Goal: Information Seeking & Learning: Learn about a topic

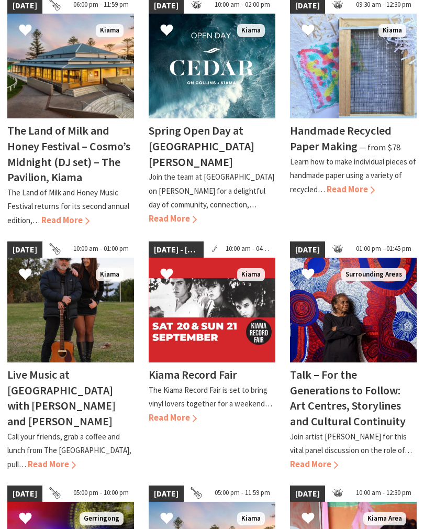
scroll to position [301, 0]
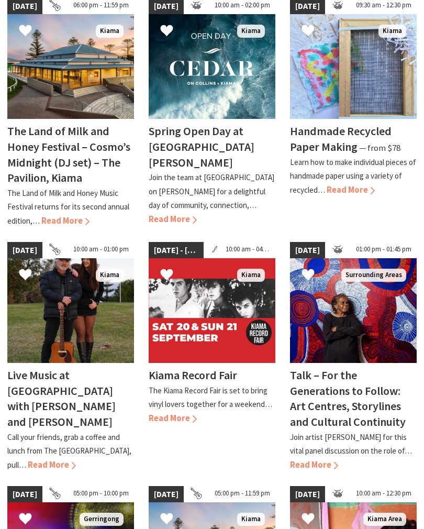
click at [330, 463] on span "Read More" at bounding box center [314, 464] width 48 height 11
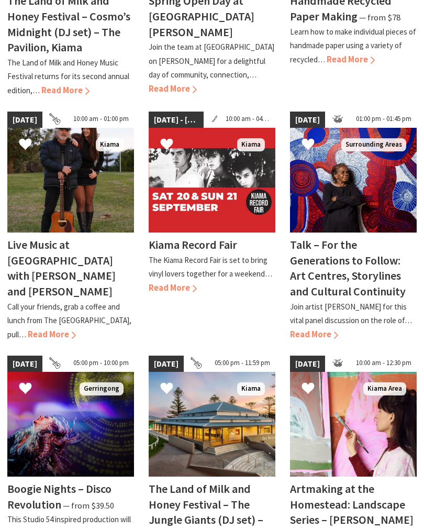
scroll to position [431, 0]
click at [381, 318] on p "Join artist Betty Kuntiwa Pumani for this vital panel discussion on the role of…" at bounding box center [351, 313] width 122 height 24
click at [86, 187] on img at bounding box center [70, 180] width 127 height 105
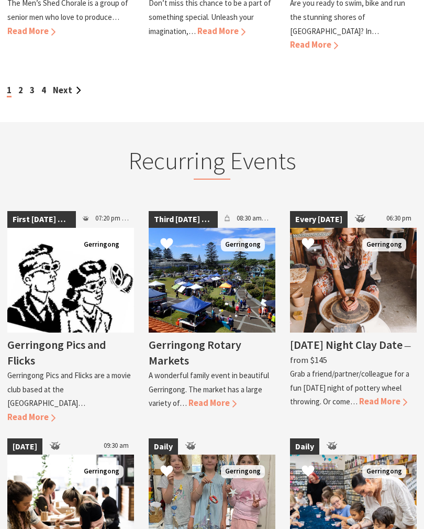
scroll to position [1183, 0]
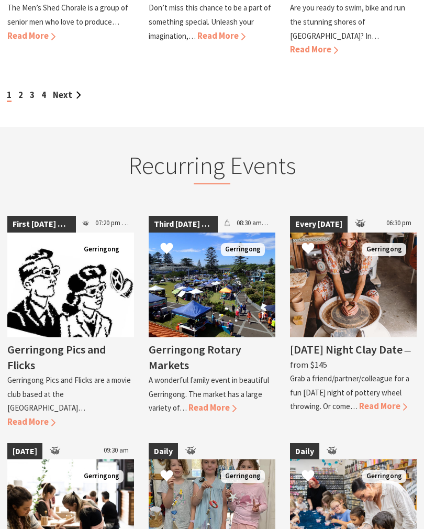
click at [410, 282] on img at bounding box center [353, 285] width 127 height 105
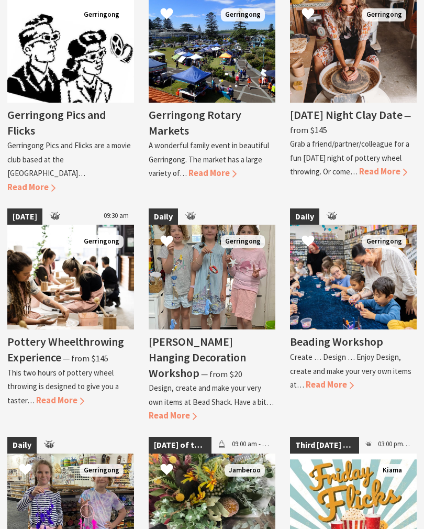
scroll to position [1418, 0]
click at [226, 382] on div "Beachy Hanging Decoration Workshop ⁠— from $20 Design, create and make your ver…" at bounding box center [212, 376] width 127 height 94
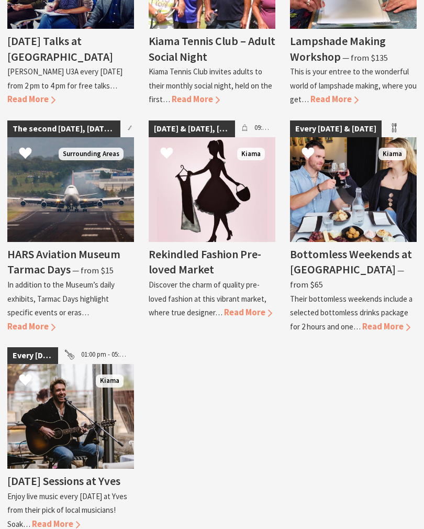
scroll to position [2174, 0]
click at [80, 368] on img at bounding box center [70, 416] width 127 height 105
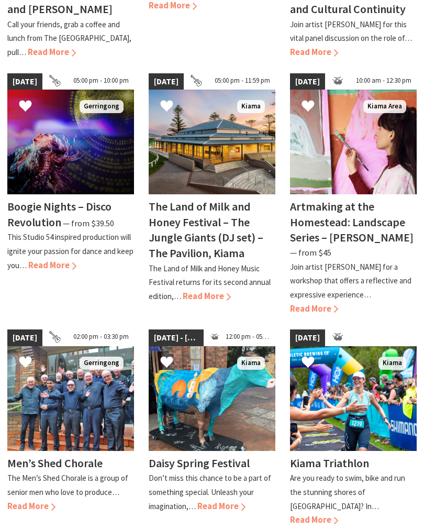
scroll to position [698, 0]
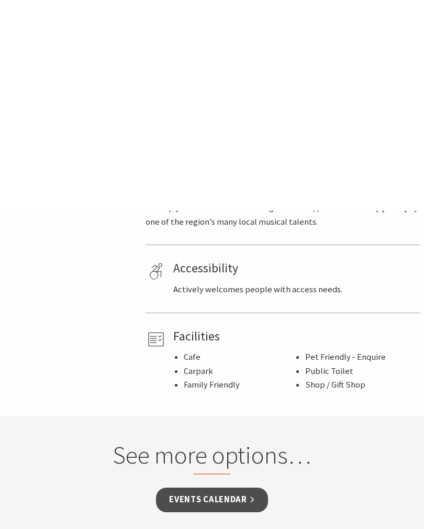
scroll to position [385, 0]
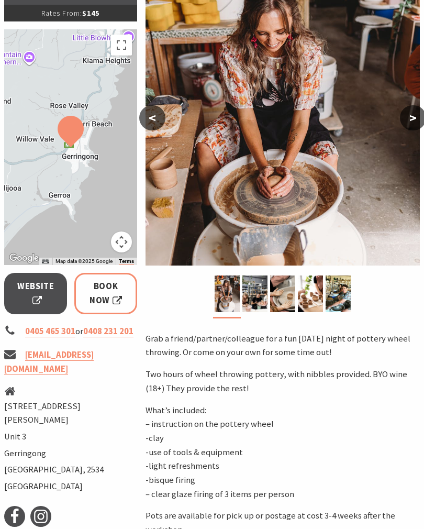
scroll to position [180, 0]
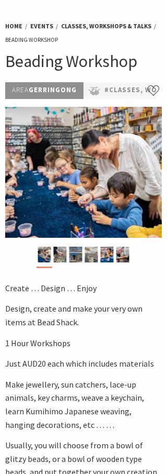
scroll to position [32, 0]
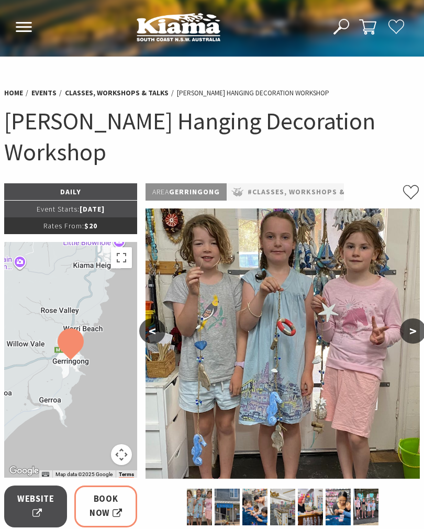
click at [182, 315] on img at bounding box center [283, 343] width 274 height 270
